Goal: Go to known website: Access a specific website the user already knows

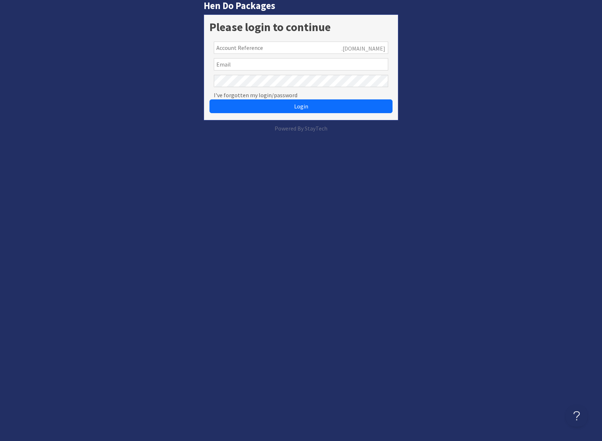
click at [292, 45] on input "text" at bounding box center [301, 48] width 175 height 12
type input "susan@sleeps12.com"
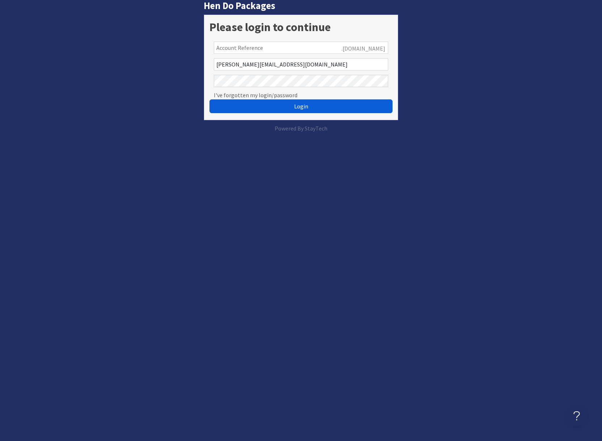
click at [301, 106] on span "Login" at bounding box center [301, 106] width 14 height 7
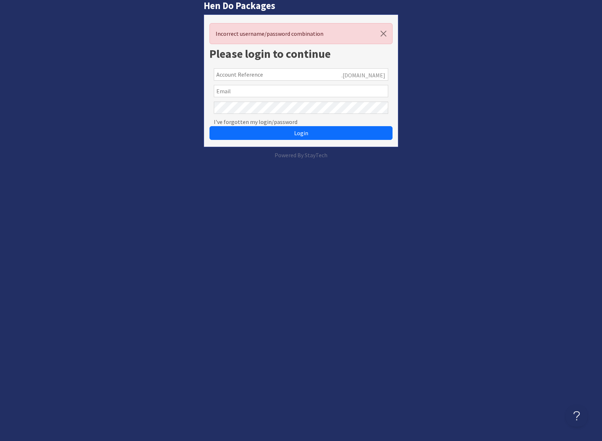
click at [259, 92] on input "text" at bounding box center [301, 91] width 175 height 12
type input "Sue@sleeps12.com"
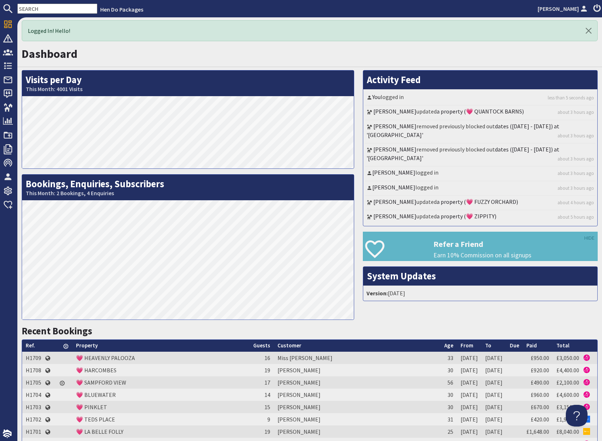
click at [39, 8] on input "text" at bounding box center [57, 9] width 80 height 10
